Goal: Navigation & Orientation: Find specific page/section

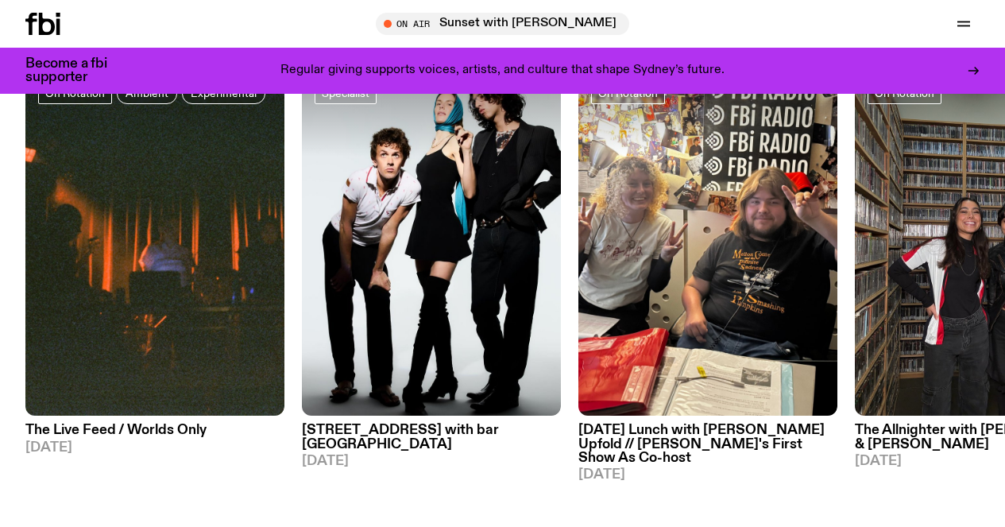
scroll to position [715, 0]
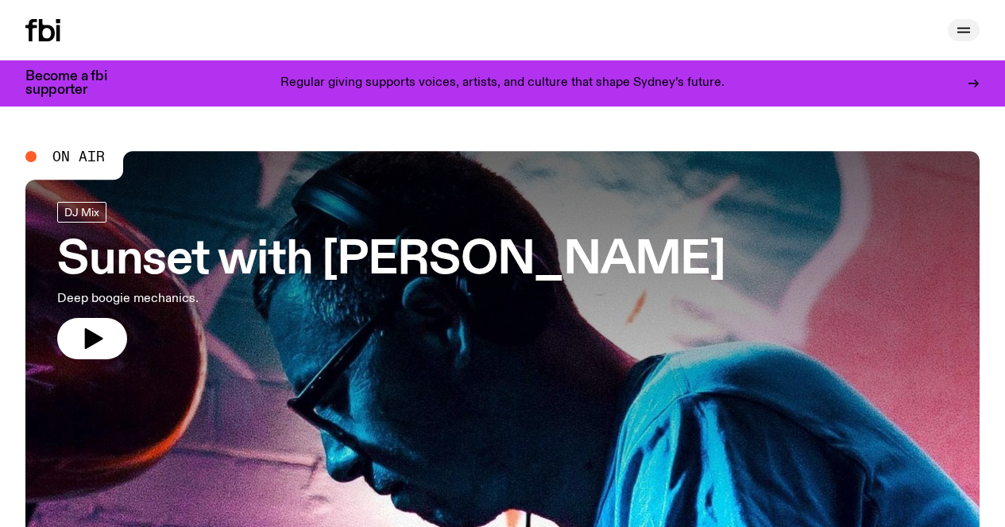
click at [977, 29] on button "button" at bounding box center [963, 30] width 32 height 22
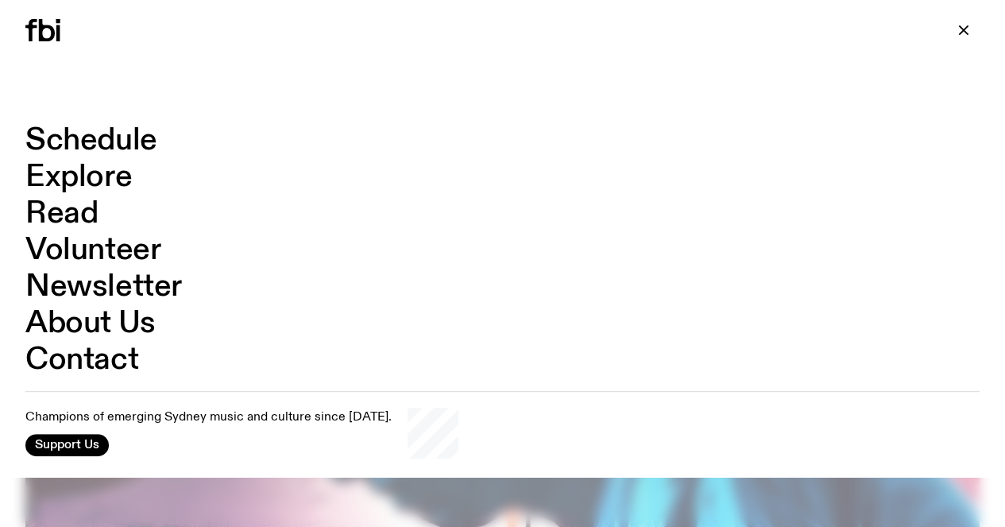
click at [102, 311] on link "About Us" at bounding box center [90, 323] width 130 height 30
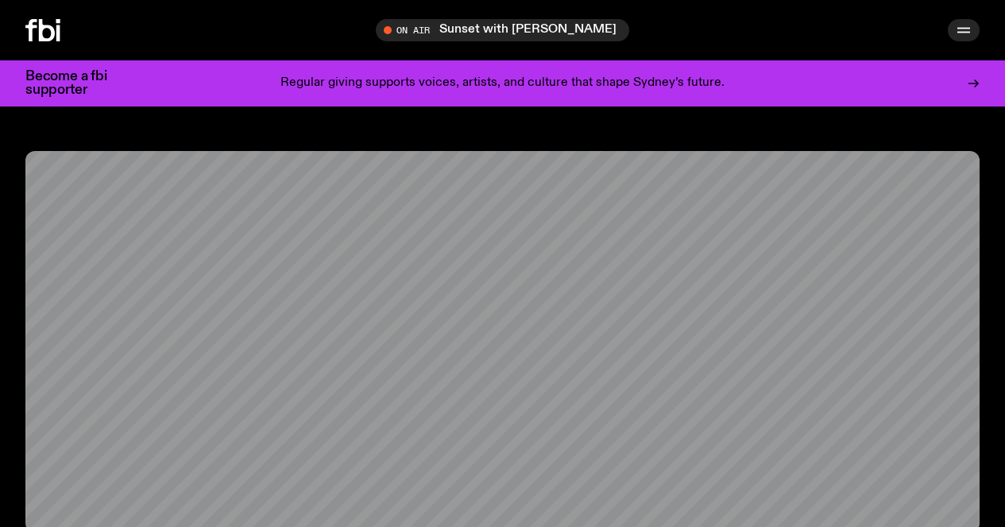
click at [969, 30] on icon "button" at bounding box center [963, 30] width 19 height 19
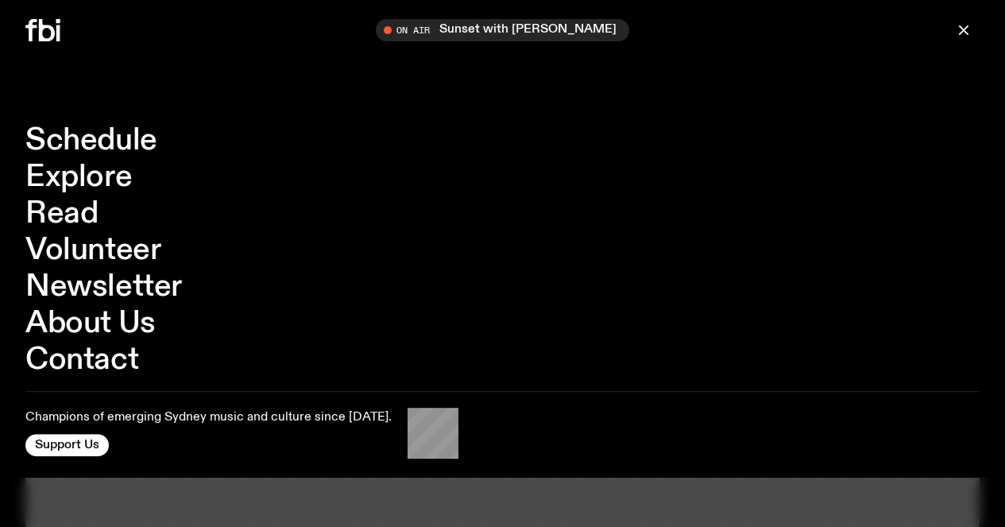
click at [199, 486] on div at bounding box center [502, 263] width 1005 height 527
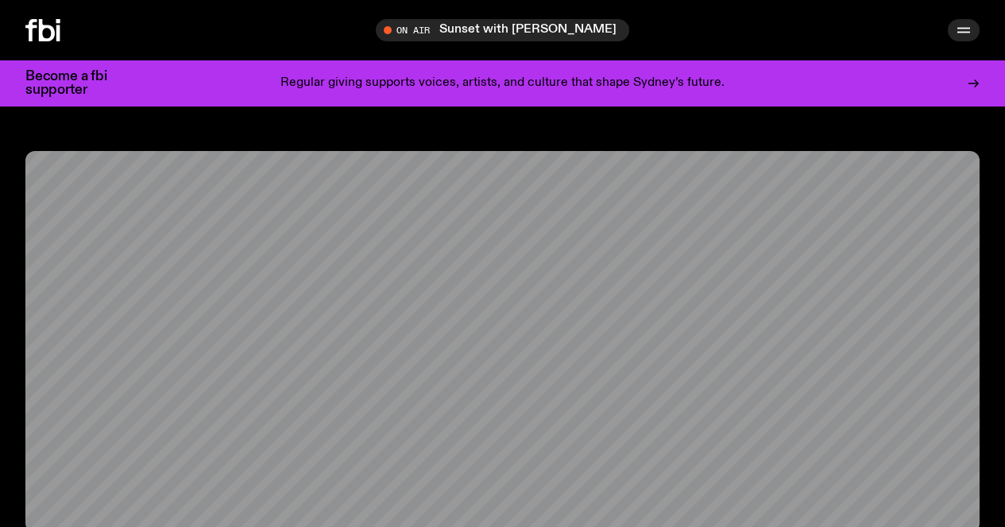
click at [963, 37] on icon "button" at bounding box center [963, 30] width 19 height 19
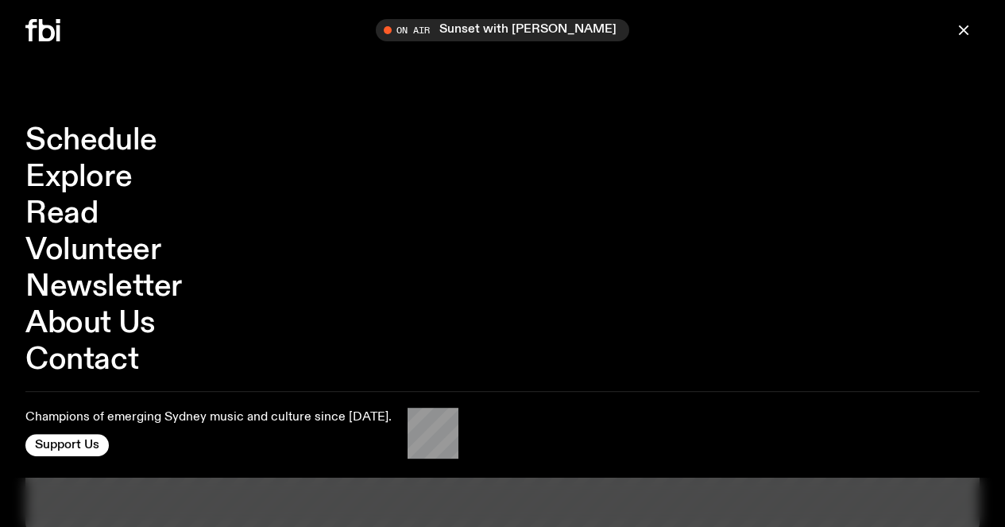
click at [75, 184] on link "Explore" at bounding box center [78, 177] width 106 height 30
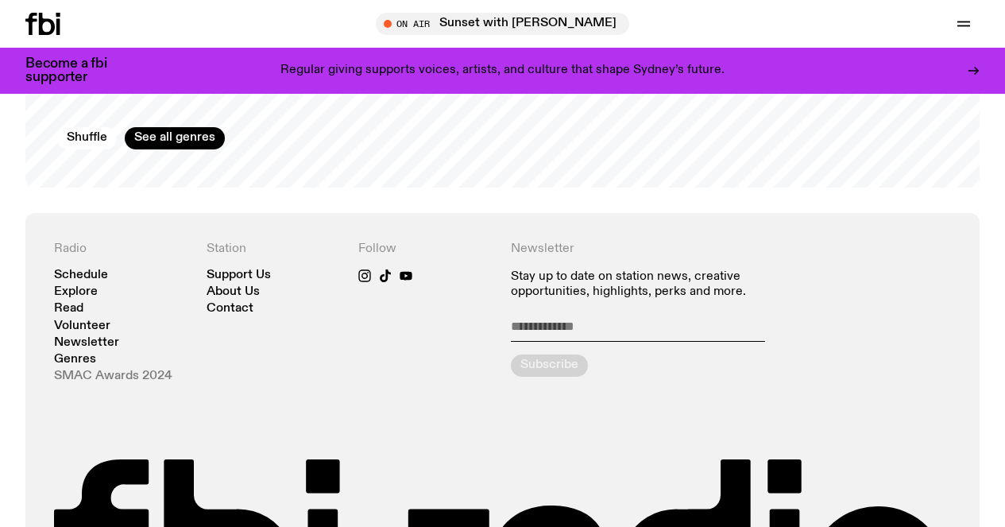
scroll to position [2700, 0]
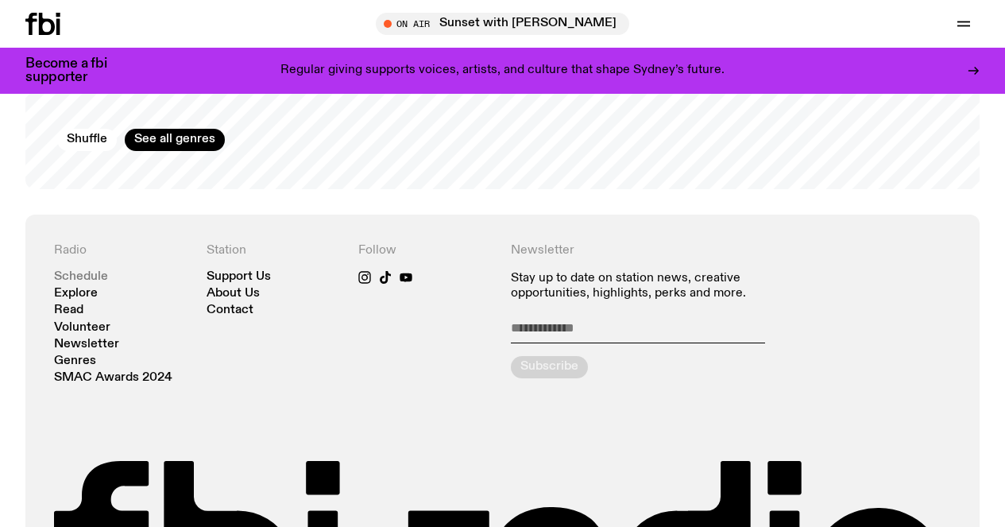
click at [97, 271] on link "Schedule" at bounding box center [81, 277] width 54 height 12
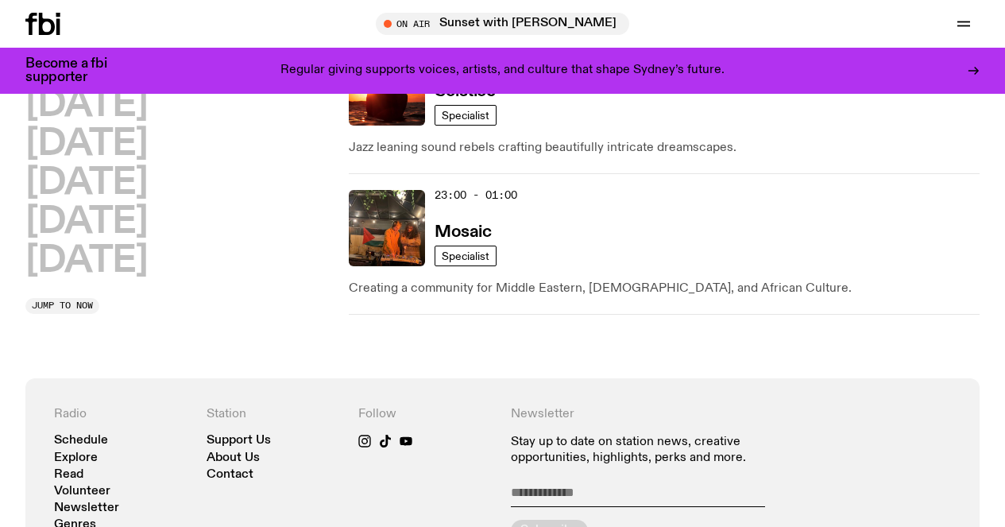
scroll to position [1259, 0]
